Goal: Task Accomplishment & Management: Complete application form

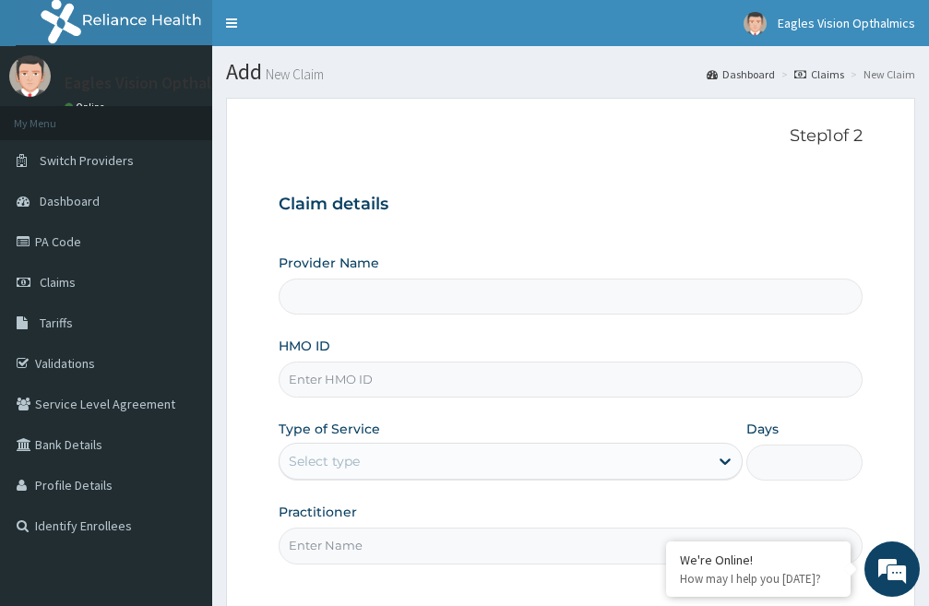
type input "Eagles Vision Opthalmics"
click at [429, 383] on input "ahl/10007/b" at bounding box center [571, 380] width 584 height 36
type input "a"
click at [369, 371] on input "HMO ID" at bounding box center [571, 380] width 584 height 36
type input "mhp/10070/b"
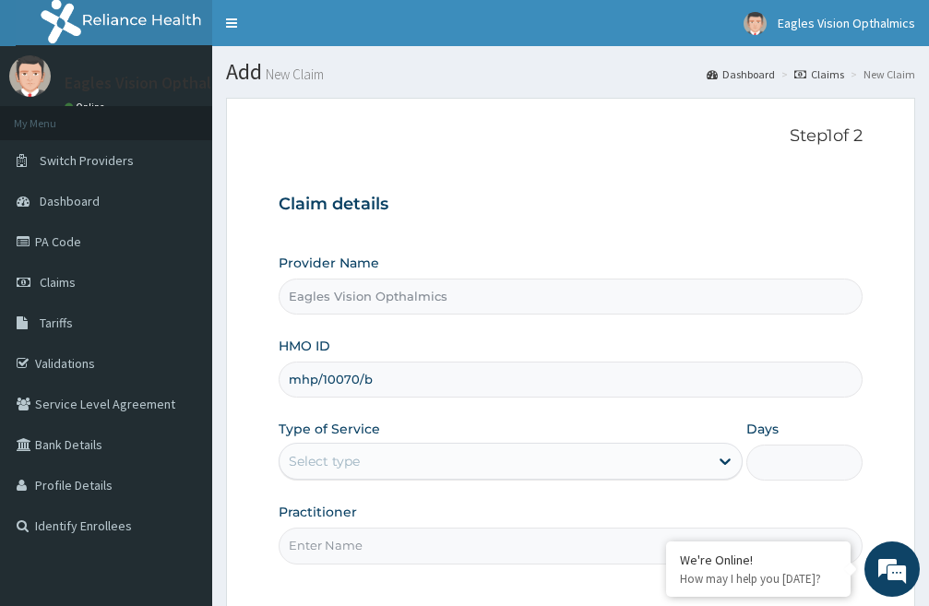
click at [420, 528] on input "Practitioner" at bounding box center [571, 546] width 584 height 36
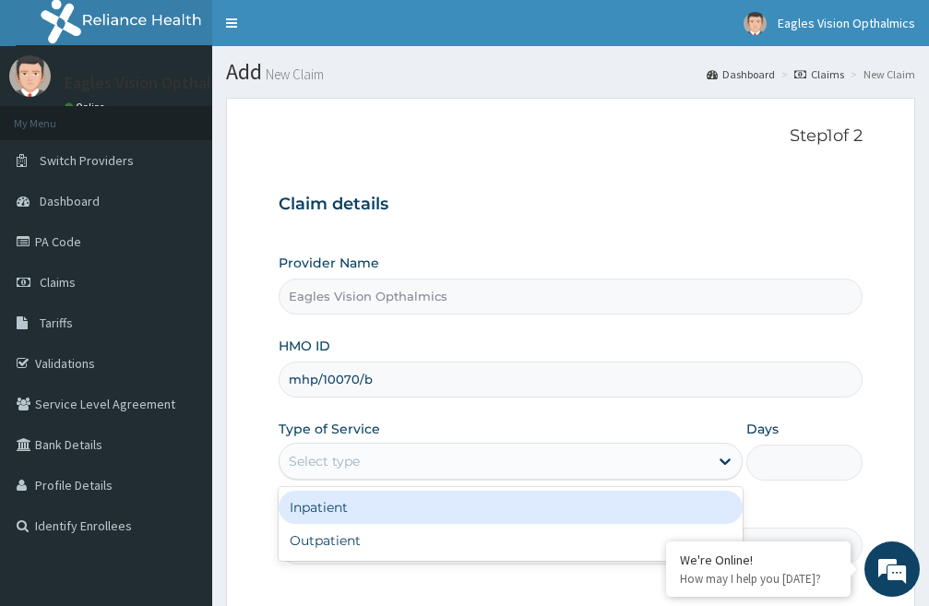
click at [421, 463] on div "Select type" at bounding box center [494, 461] width 429 height 30
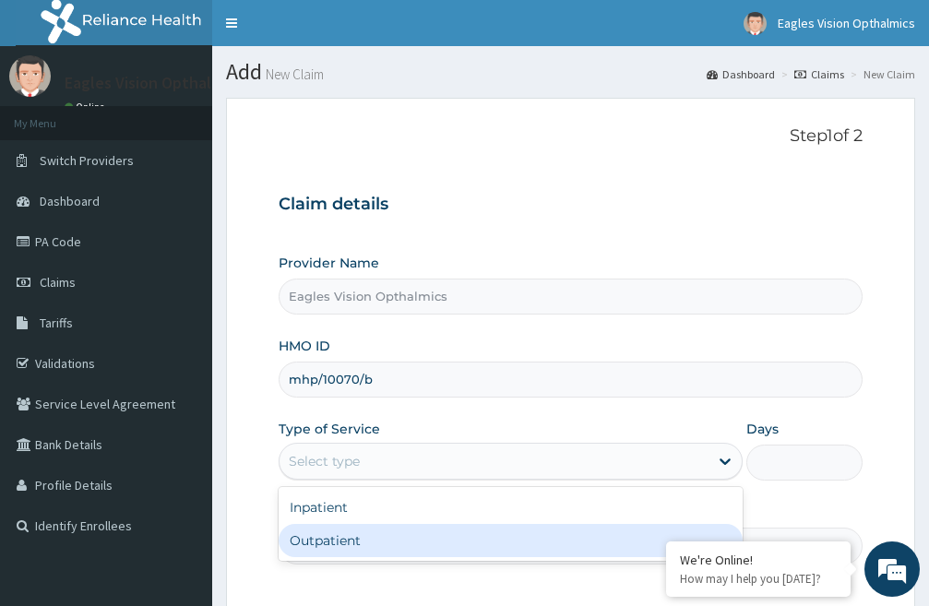
click at [410, 543] on div "Outpatient" at bounding box center [511, 540] width 464 height 33
type input "1"
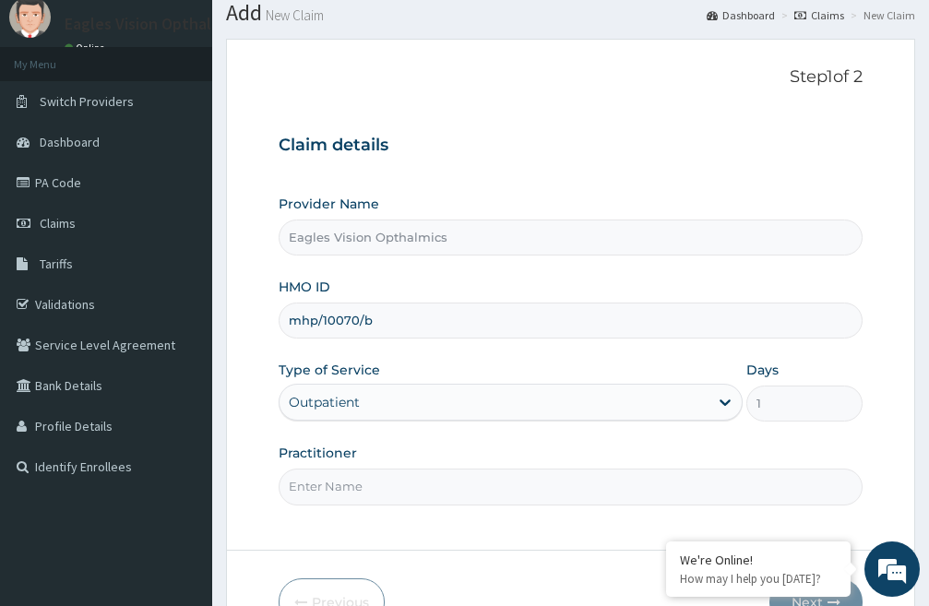
scroll to position [92, 0]
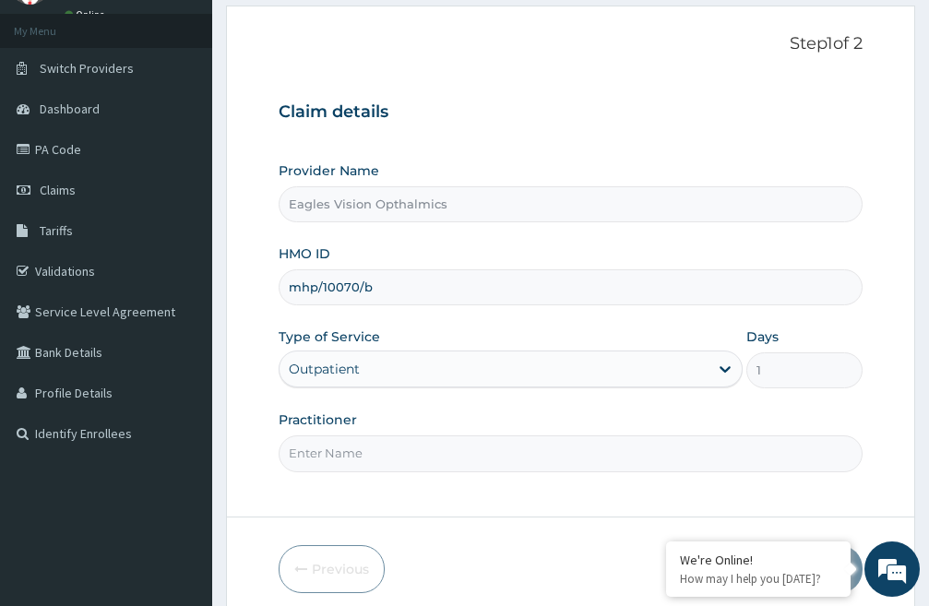
click at [418, 450] on input "Practitioner" at bounding box center [571, 453] width 584 height 36
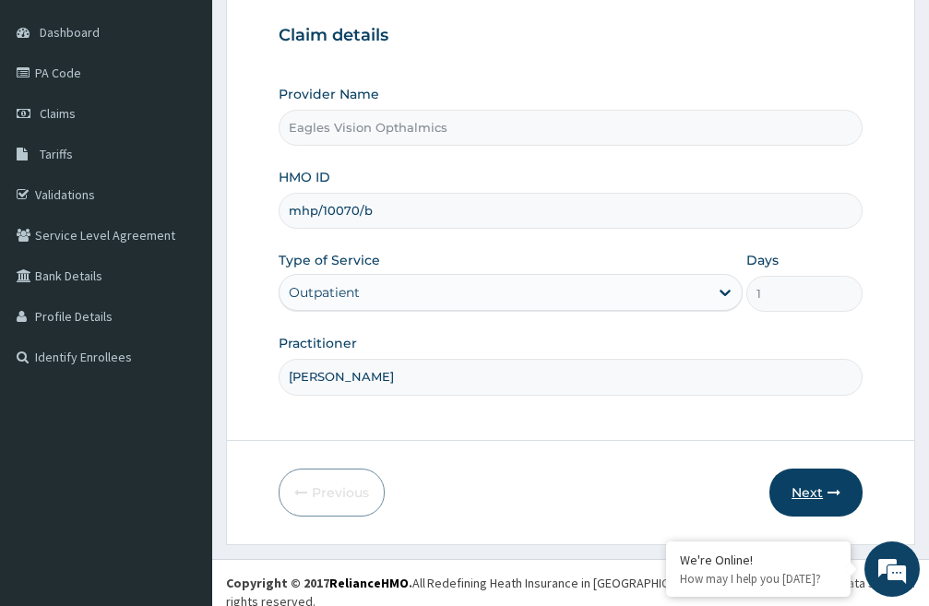
type input "Dr Augustine"
click at [799, 492] on button "Next" at bounding box center [815, 493] width 93 height 48
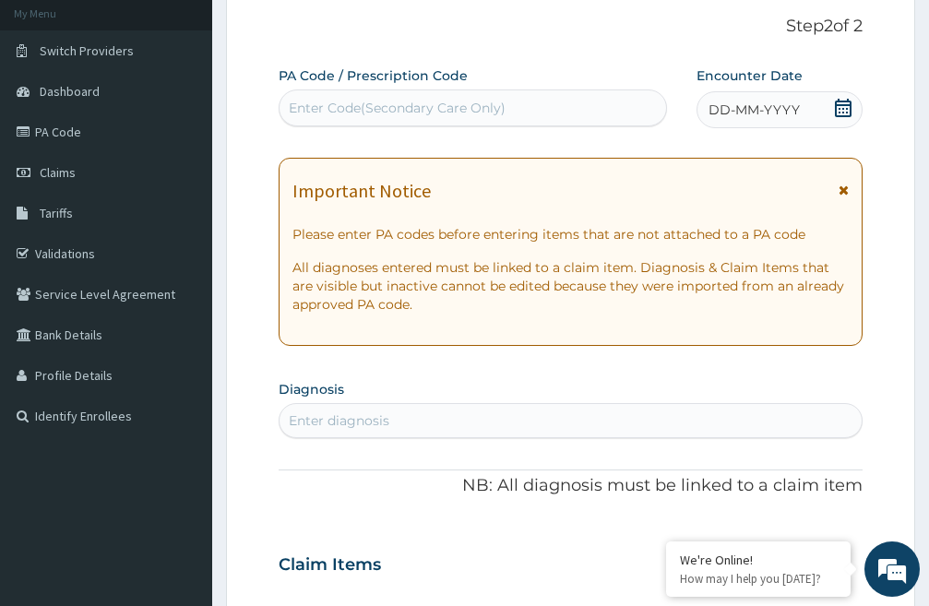
scroll to position [77, 0]
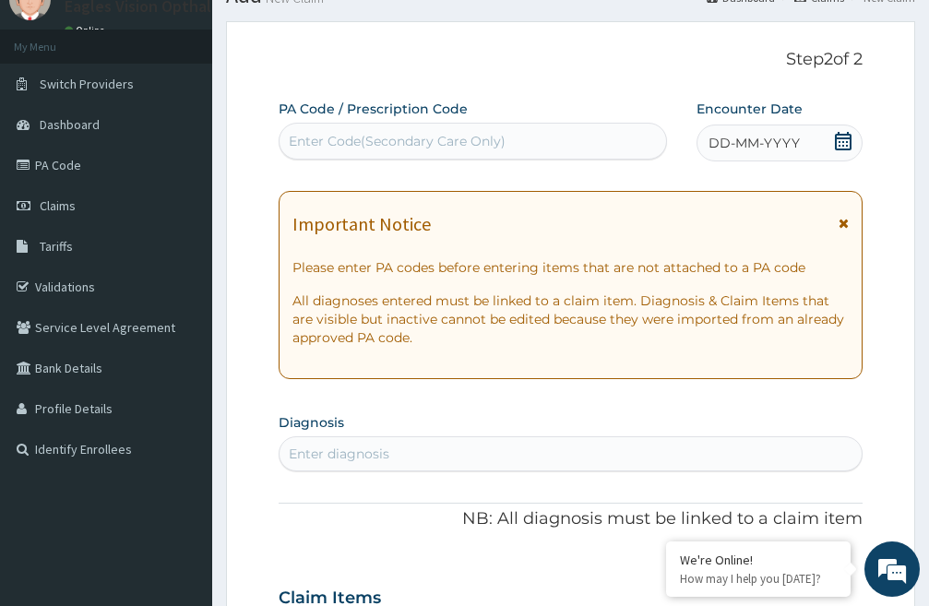
click at [399, 140] on div "Enter Code(Secondary Care Only)" at bounding box center [397, 141] width 217 height 18
paste input "PA/32920A"
type input "PA/32920A"
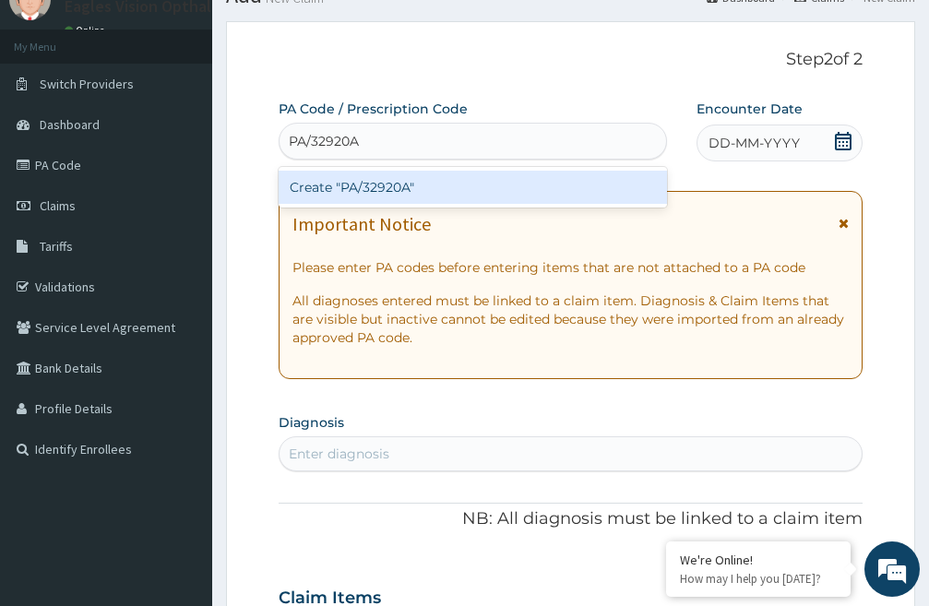
click at [393, 187] on div "Create "PA/32920A"" at bounding box center [473, 187] width 388 height 33
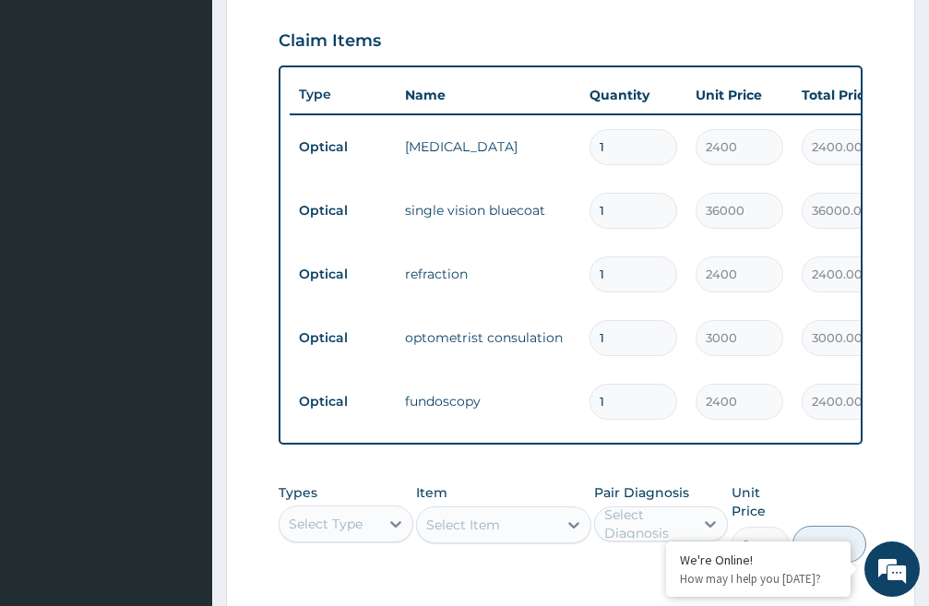
scroll to position [645, 0]
